Goal: Check status

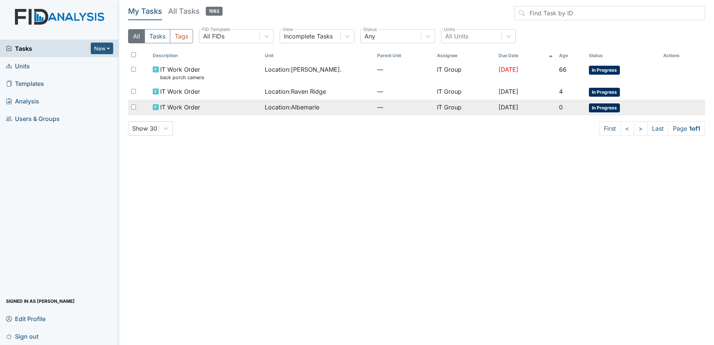
click at [192, 103] on span "IT Work Order" at bounding box center [180, 107] width 40 height 9
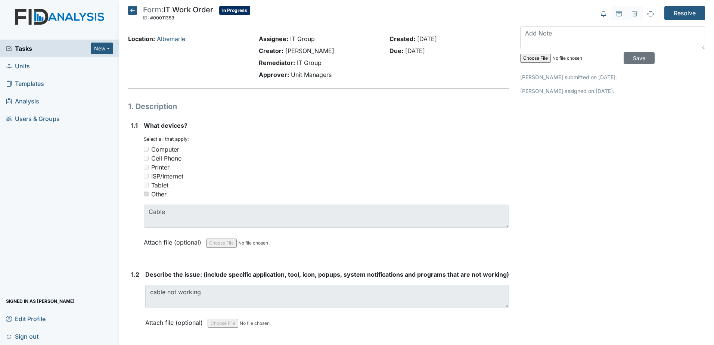
click at [133, 9] on icon at bounding box center [132, 10] width 9 height 9
